Goal: Check status: Check status

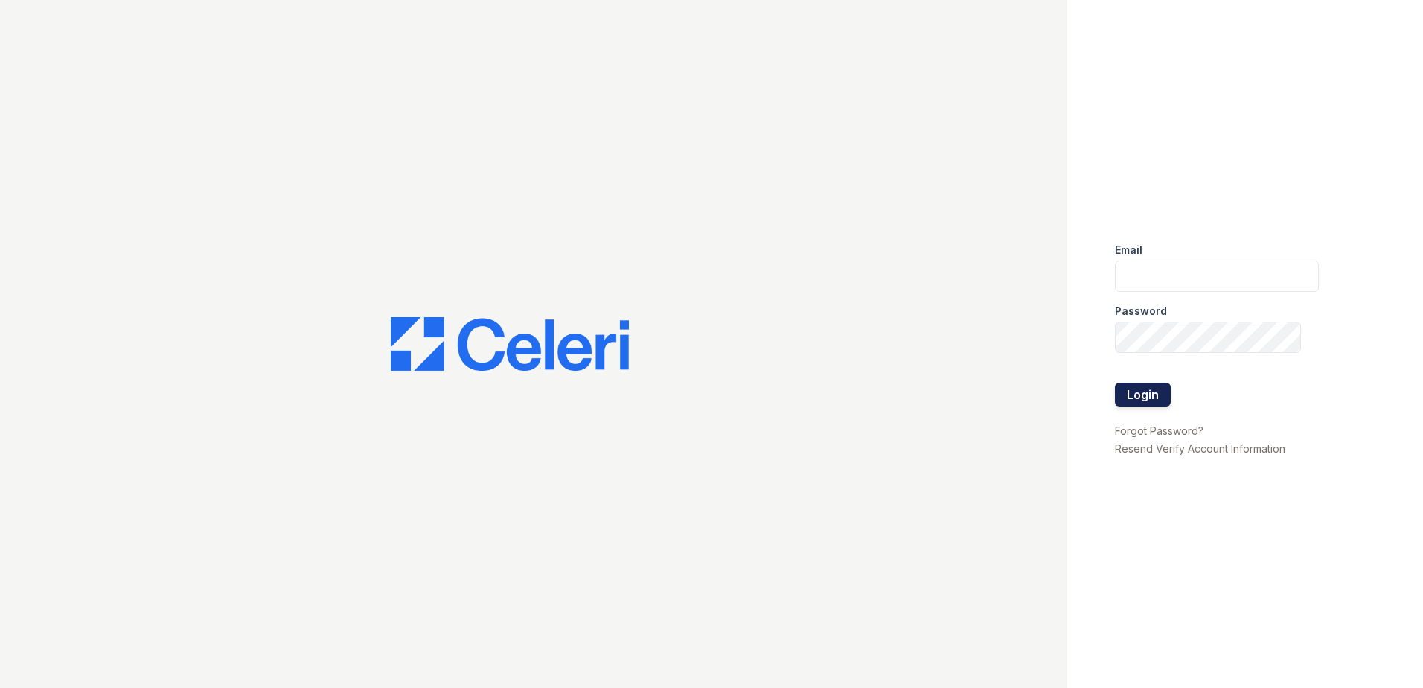
type input "[EMAIL_ADDRESS][DOMAIN_NAME]"
click at [1153, 392] on button "Login" at bounding box center [1143, 395] width 56 height 24
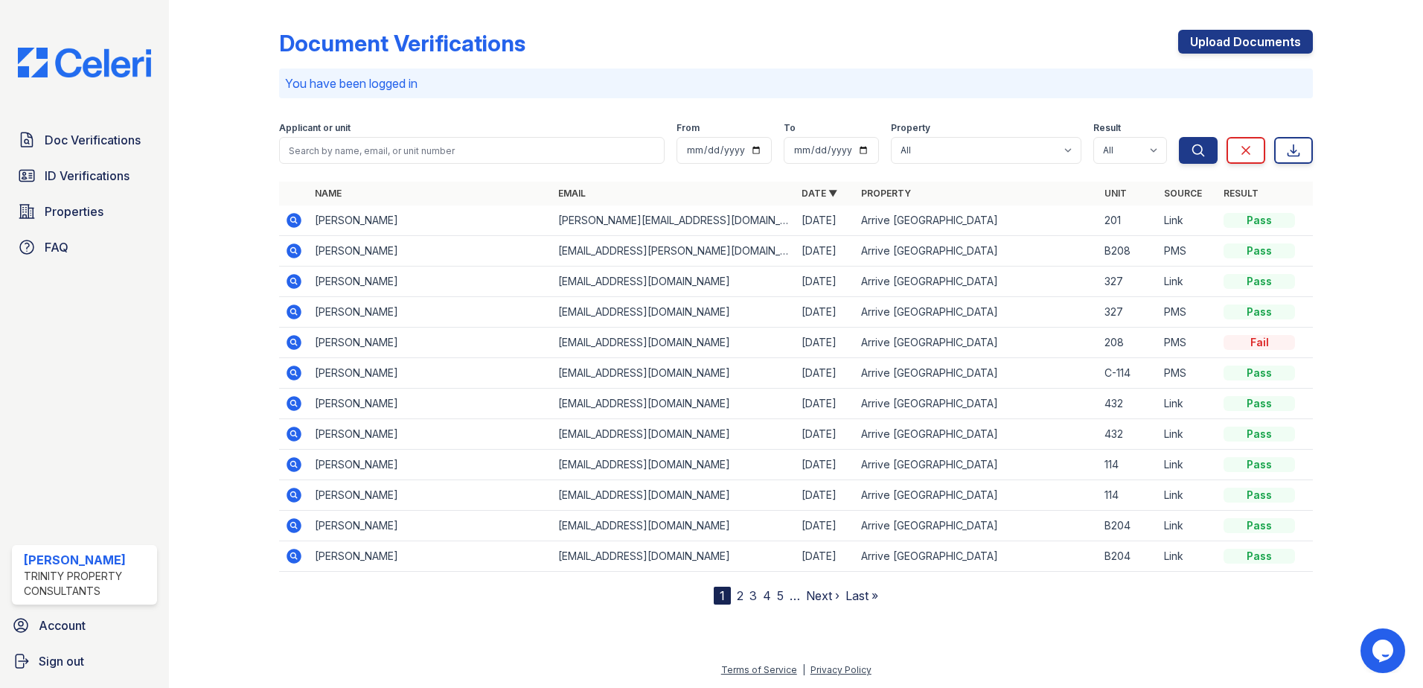
click at [465, 613] on div "Document Verifications Upload Documents You have been logged in Filter Applican…" at bounding box center [796, 314] width 1207 height 628
click at [121, 178] on span "ID Verifications" at bounding box center [87, 176] width 85 height 18
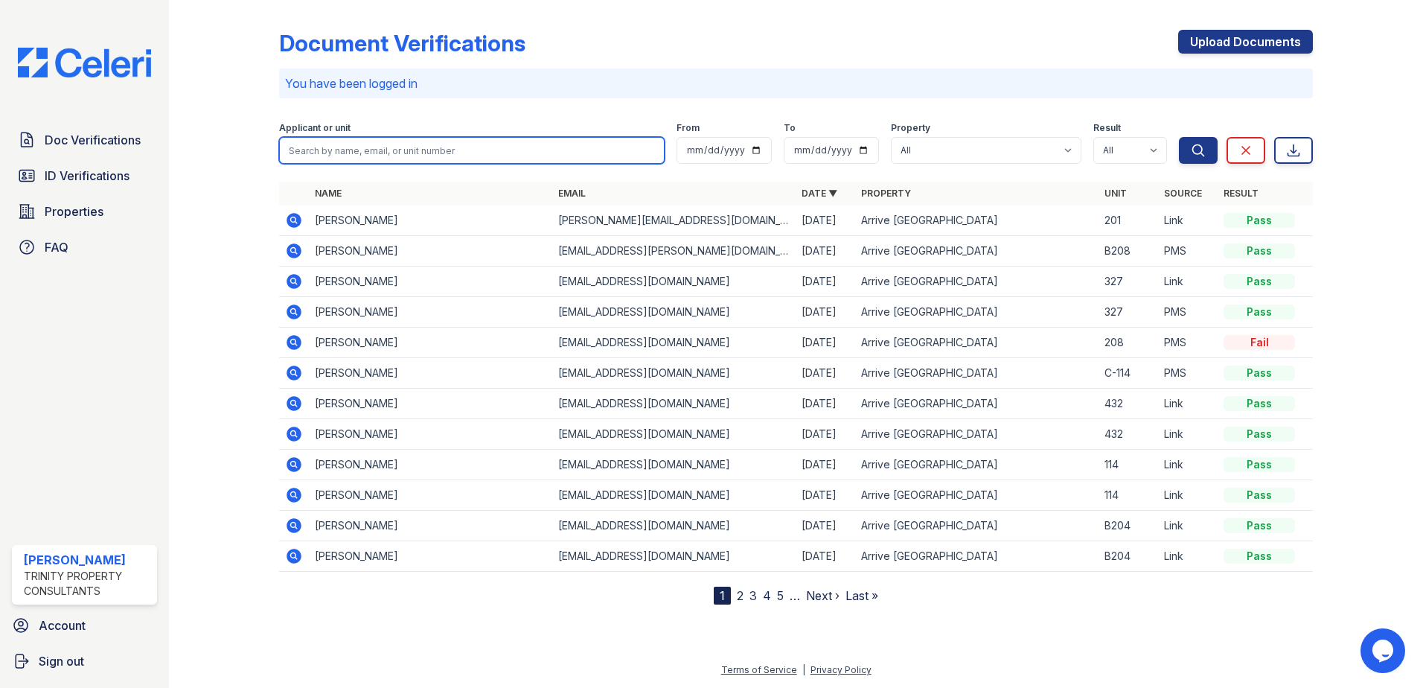
click at [366, 155] on input "search" at bounding box center [472, 150] width 386 height 27
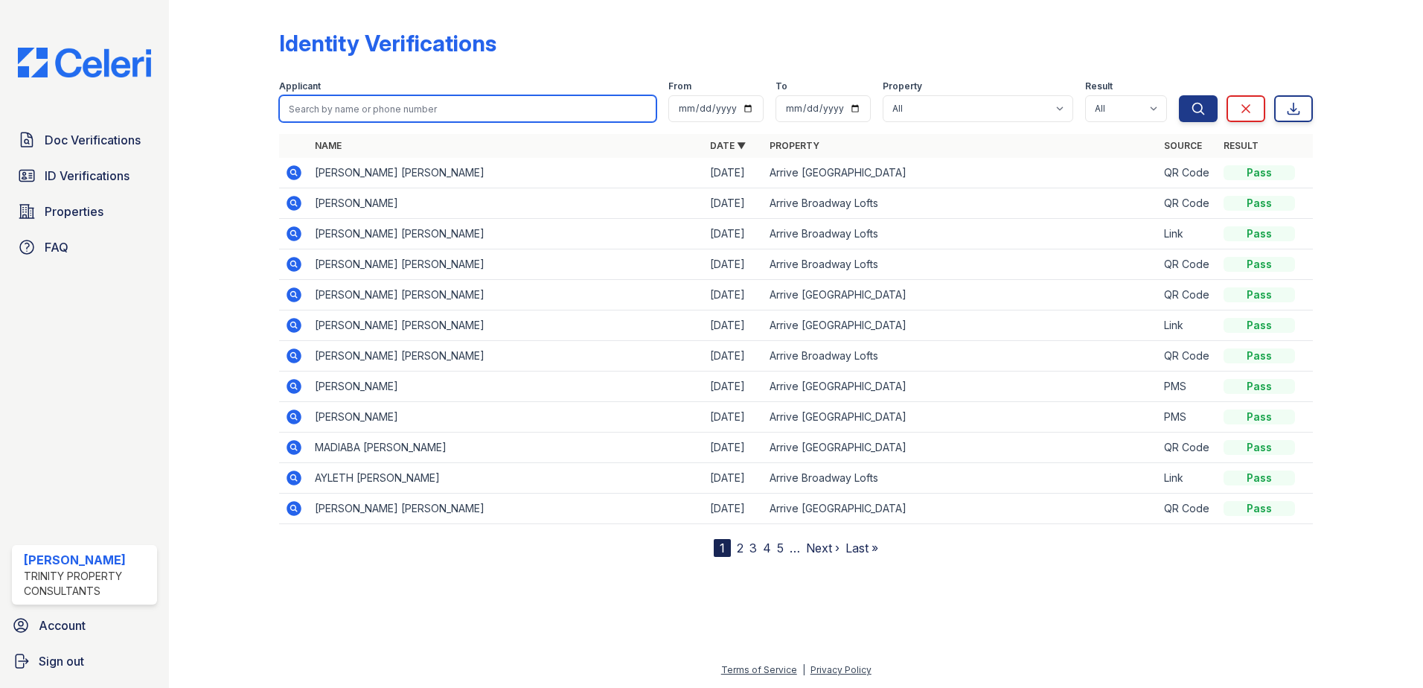
click at [359, 114] on input "search" at bounding box center [467, 108] width 377 height 27
type input "arjun"
click at [1179, 95] on button "Search" at bounding box center [1198, 108] width 39 height 27
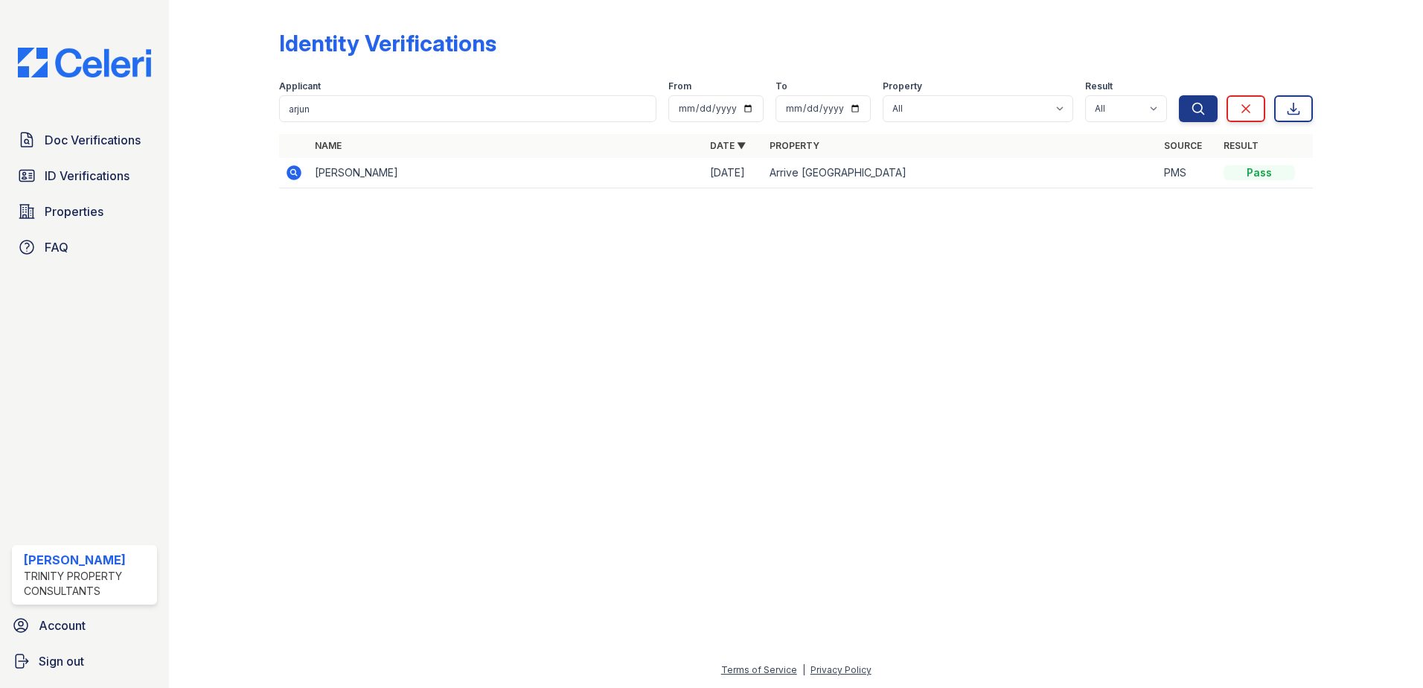
click at [295, 169] on icon at bounding box center [294, 172] width 15 height 15
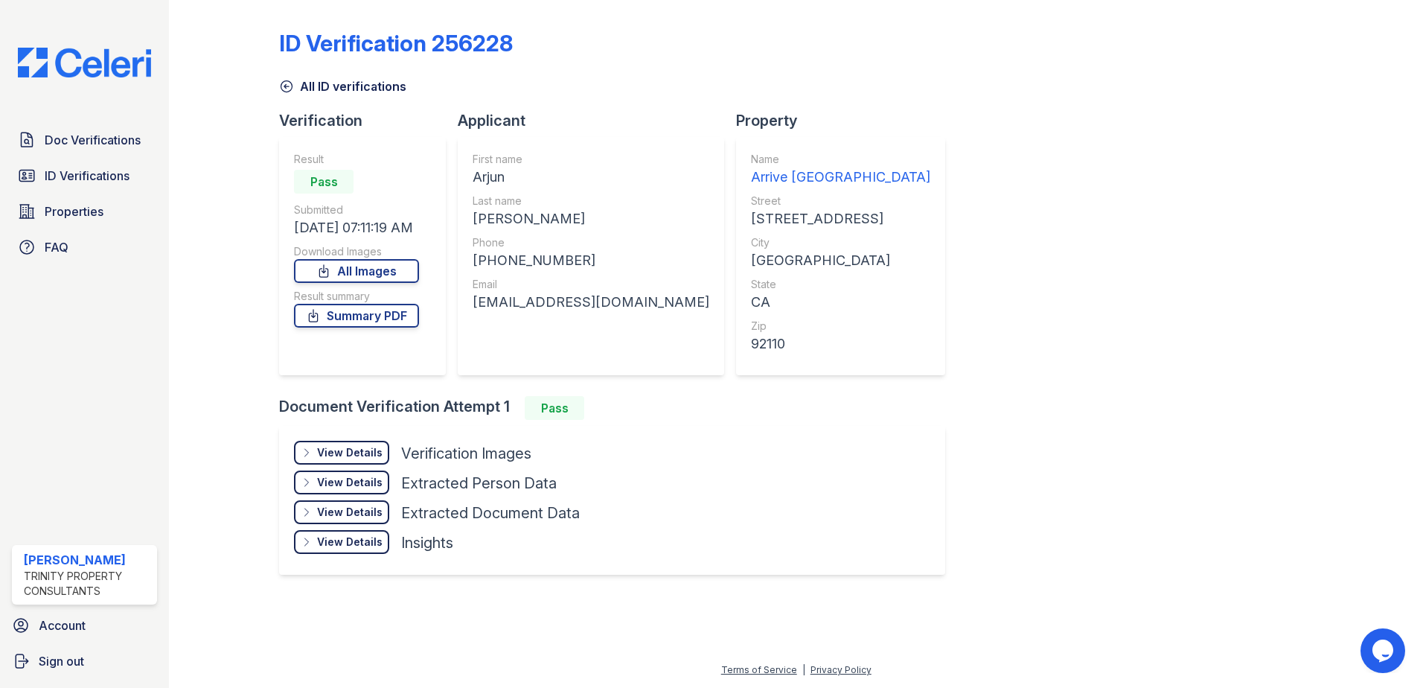
click at [360, 444] on div "View Details Details" at bounding box center [341, 453] width 95 height 24
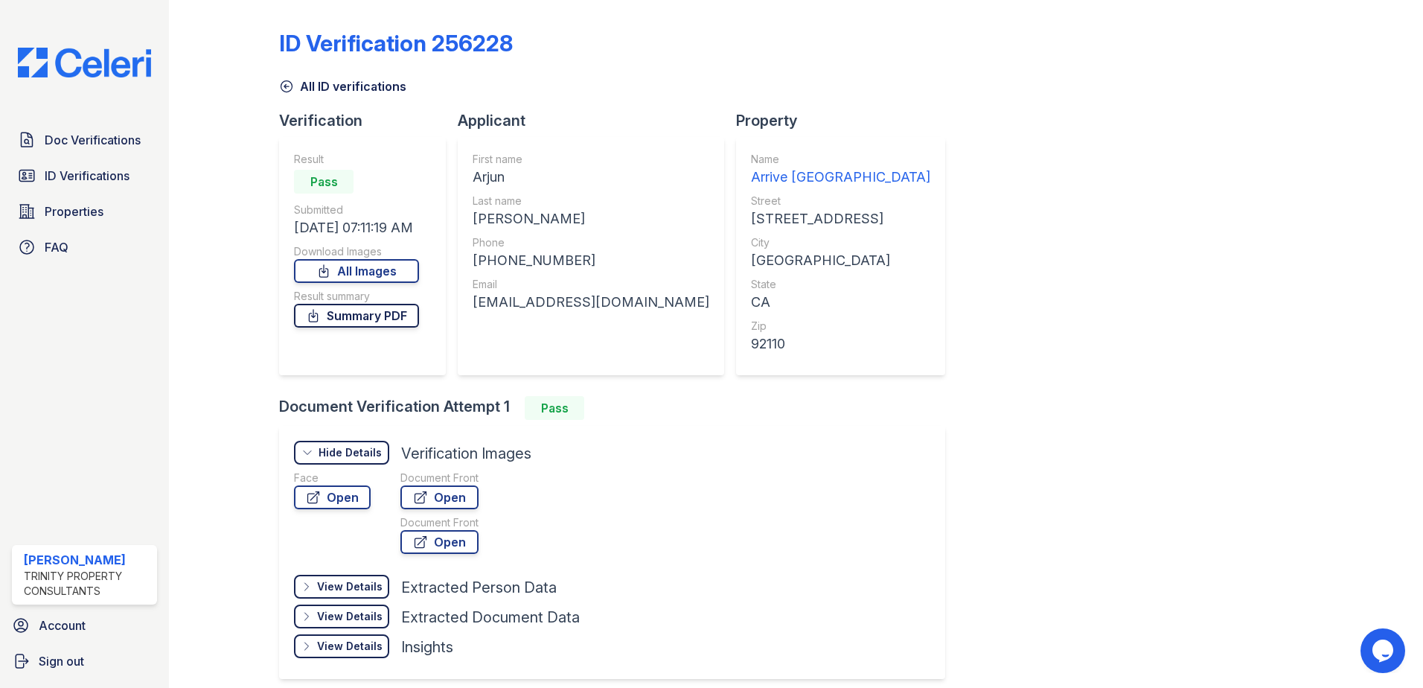
click at [368, 319] on link "Summary PDF" at bounding box center [356, 316] width 125 height 24
click at [427, 494] on link "Open" at bounding box center [439, 497] width 78 height 24
click at [350, 320] on link "Summary PDF" at bounding box center [356, 316] width 125 height 24
